Goal: Task Accomplishment & Management: Manage account settings

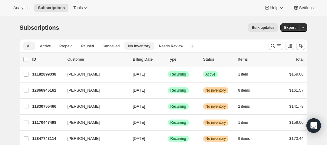
click at [132, 45] on span "No inventory" at bounding box center [139, 46] width 22 height 5
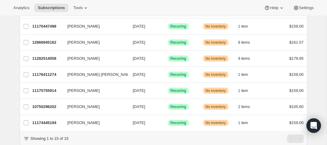
scroll to position [196, 0]
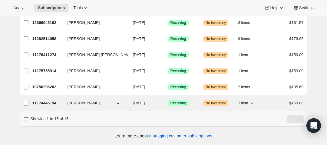
click at [47, 101] on p "11174445194" at bounding box center [47, 103] width 30 height 6
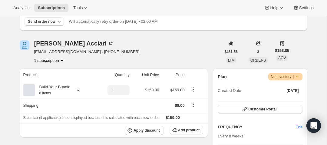
scroll to position [60, 0]
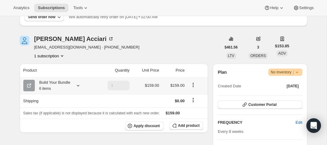
click at [79, 86] on icon at bounding box center [78, 85] width 6 height 6
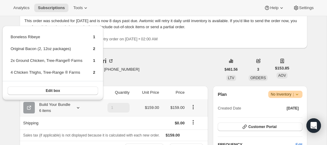
scroll to position [33, 0]
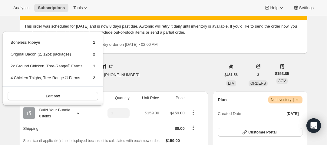
click at [150, 68] on div "[PERSON_NAME] [EMAIL_ADDRESS][DOMAIN_NAME] · [PHONE_NUMBER] 1 subscription" at bounding box center [120, 74] width 201 height 23
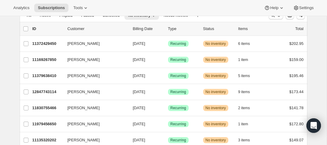
scroll to position [30, 0]
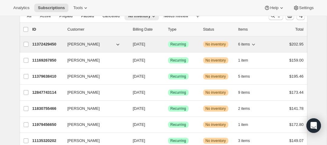
click at [43, 42] on p "11372429450" at bounding box center [47, 44] width 30 height 6
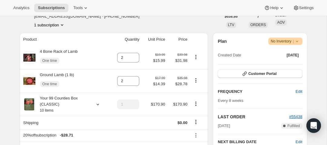
scroll to position [122, 0]
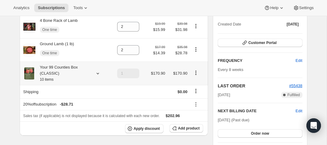
click at [98, 73] on icon at bounding box center [98, 73] width 6 height 6
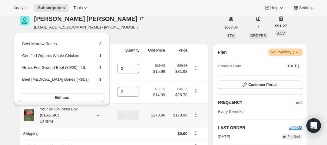
scroll to position [68, 0]
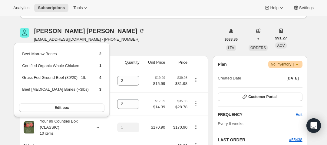
click at [147, 37] on div "[PERSON_NAME] [EMAIL_ADDRESS][DOMAIN_NAME] · [PHONE_NUMBER] 1 subscription" at bounding box center [120, 39] width 201 height 23
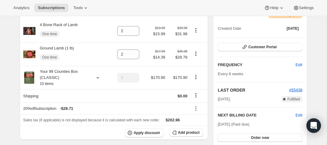
scroll to position [120, 0]
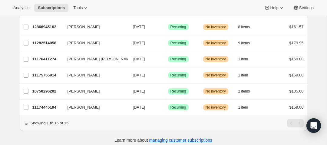
scroll to position [195, 0]
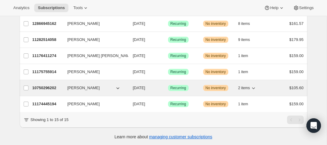
click at [52, 87] on p "10750296202" at bounding box center [47, 88] width 30 height 6
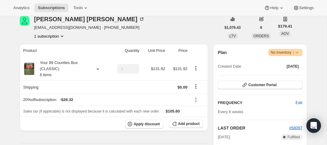
scroll to position [124, 0]
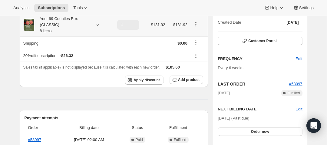
click at [97, 25] on icon at bounding box center [97, 25] width 2 height 2
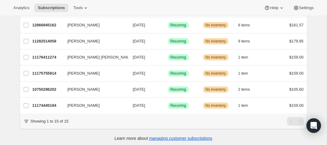
scroll to position [196, 0]
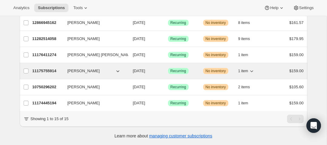
click at [50, 71] on p "11175755914" at bounding box center [47, 71] width 30 height 6
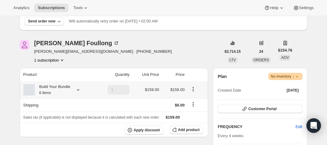
scroll to position [81, 0]
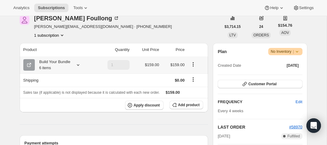
click at [81, 65] on icon at bounding box center [78, 65] width 6 height 6
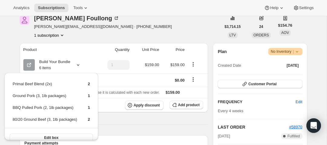
click at [148, 4] on div "Analytics Subscriptions Tools Help Settings" at bounding box center [163, 8] width 327 height 16
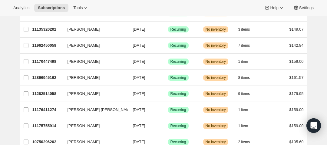
scroll to position [196, 0]
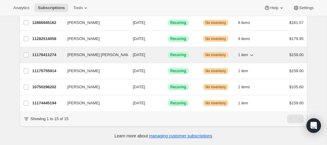
click at [47, 55] on p "11176411274" at bounding box center [47, 55] width 30 height 6
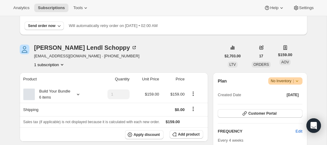
scroll to position [56, 0]
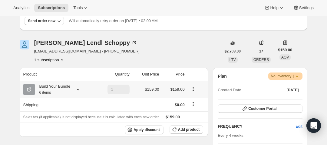
click at [77, 91] on icon at bounding box center [78, 89] width 6 height 6
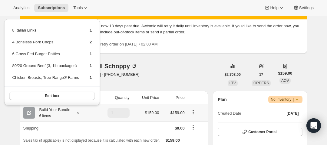
scroll to position [32, 0]
